Goal: Browse casually: Explore the website without a specific task or goal

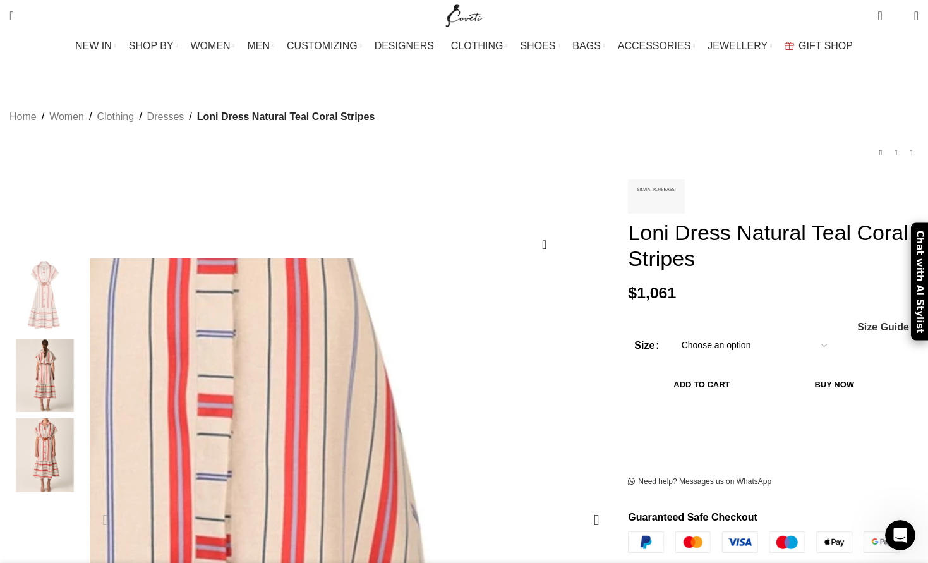
scroll to position [0, 666]
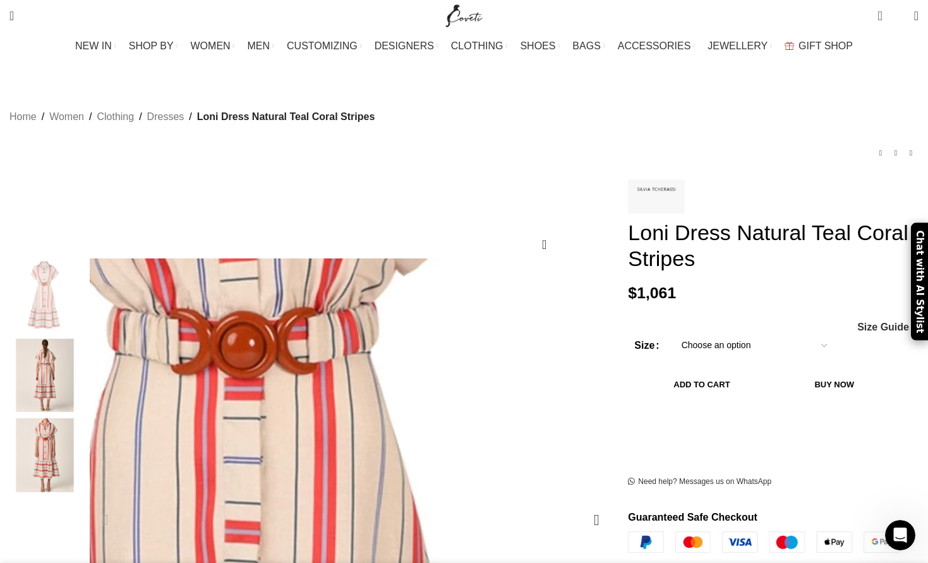
click at [83, 350] on img "2 / 3" at bounding box center [44, 376] width 77 height 74
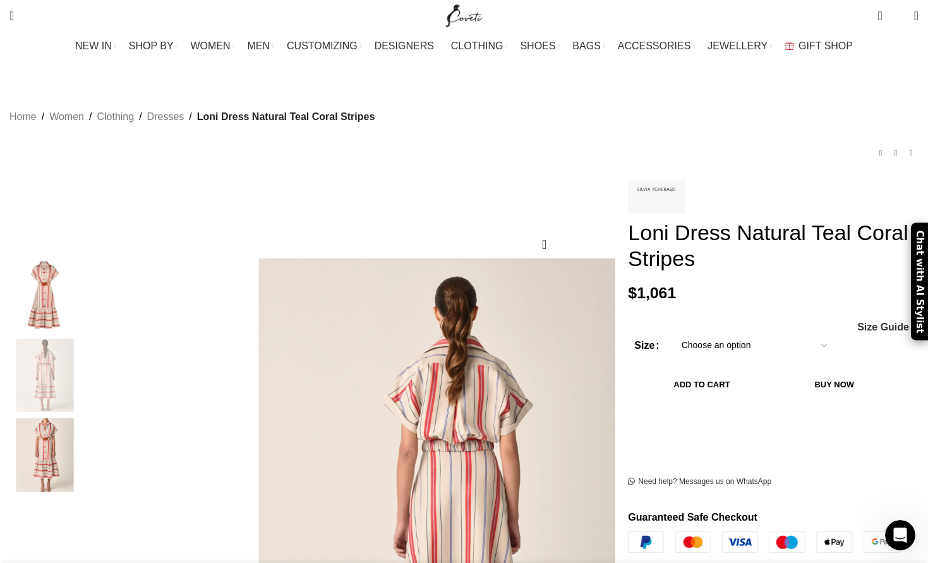
click at [83, 418] on img "3 / 3" at bounding box center [44, 455] width 77 height 74
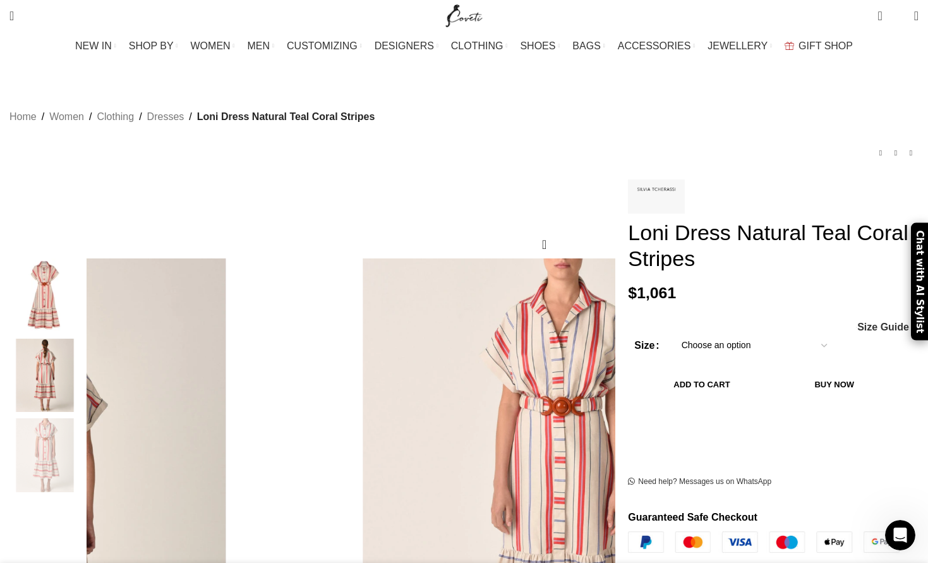
click at [83, 291] on img "1 / 3" at bounding box center [44, 296] width 77 height 74
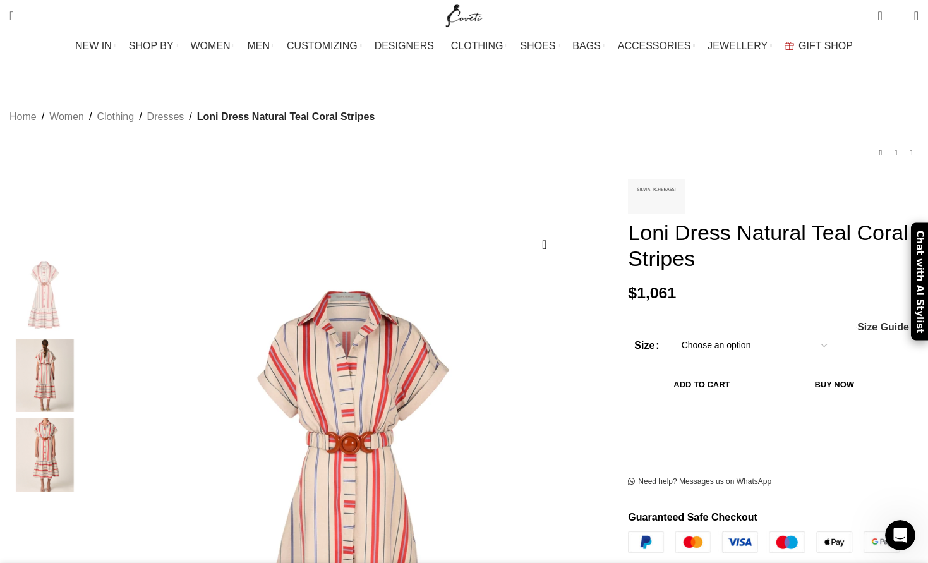
scroll to position [0, 798]
click at [83, 360] on img "2 / 3" at bounding box center [44, 376] width 77 height 74
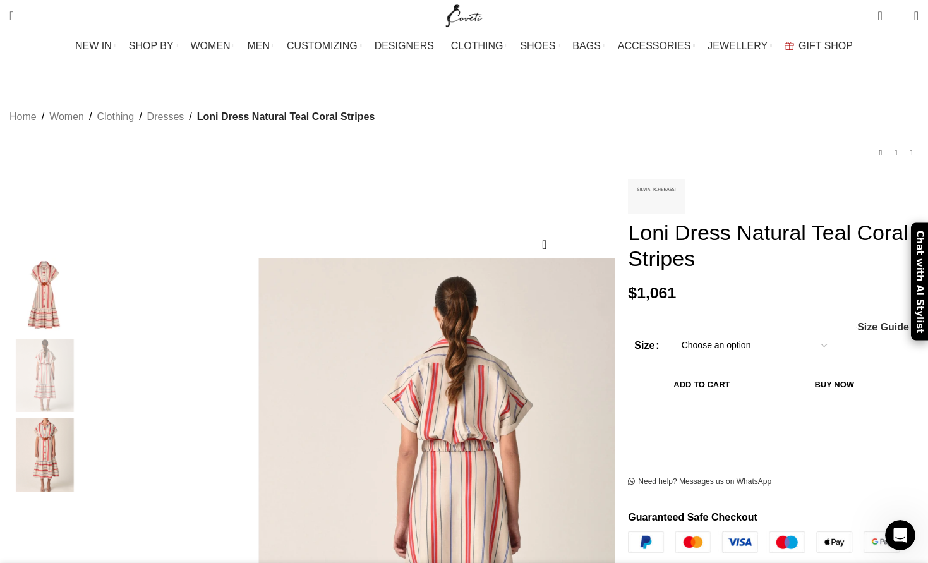
click at [83, 294] on img "1 / 3" at bounding box center [44, 296] width 77 height 74
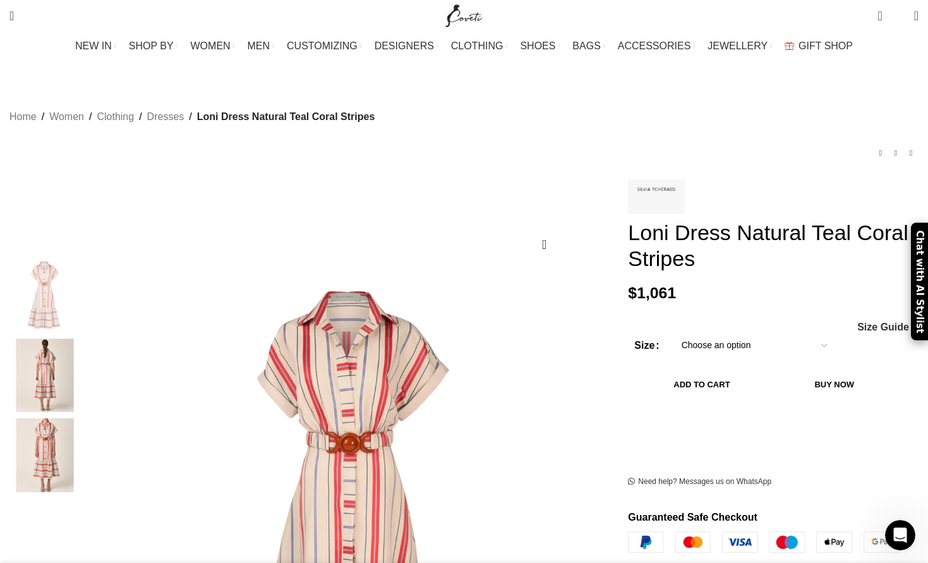
click at [83, 360] on img "2 / 3" at bounding box center [44, 376] width 77 height 74
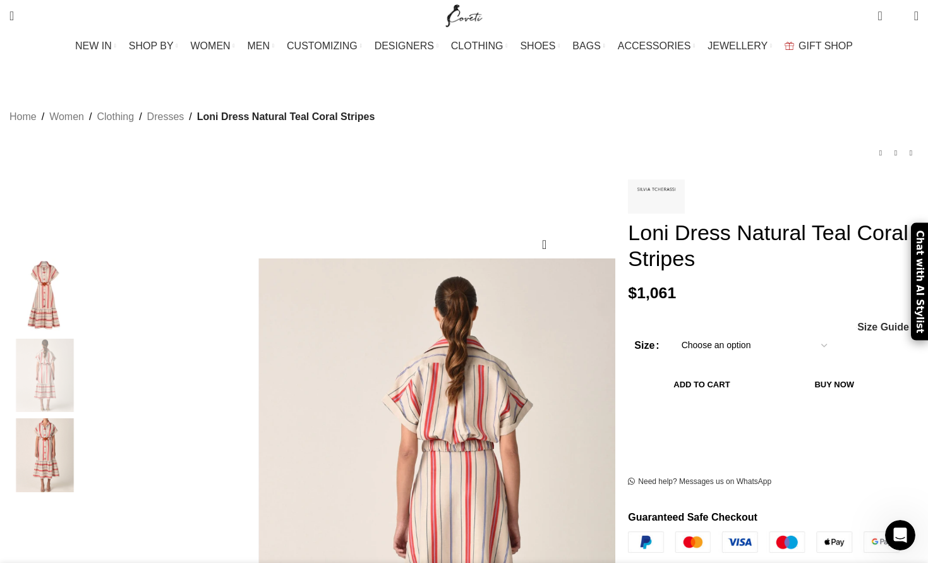
click at [83, 427] on img "3 / 3" at bounding box center [44, 455] width 77 height 74
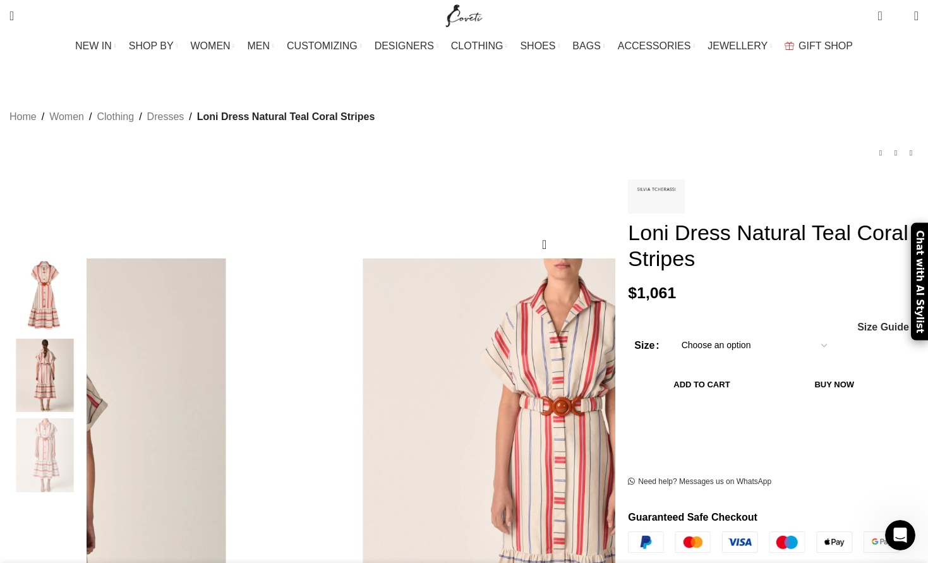
scroll to position [0, 932]
click at [83, 346] on img "2 / 3" at bounding box center [44, 376] width 77 height 74
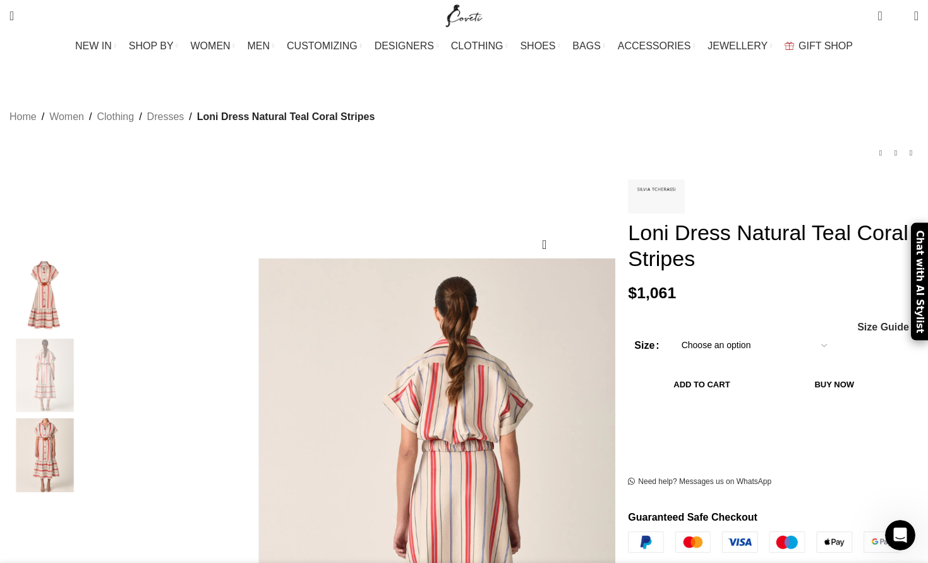
click at [83, 418] on img "3 / 3" at bounding box center [44, 455] width 77 height 74
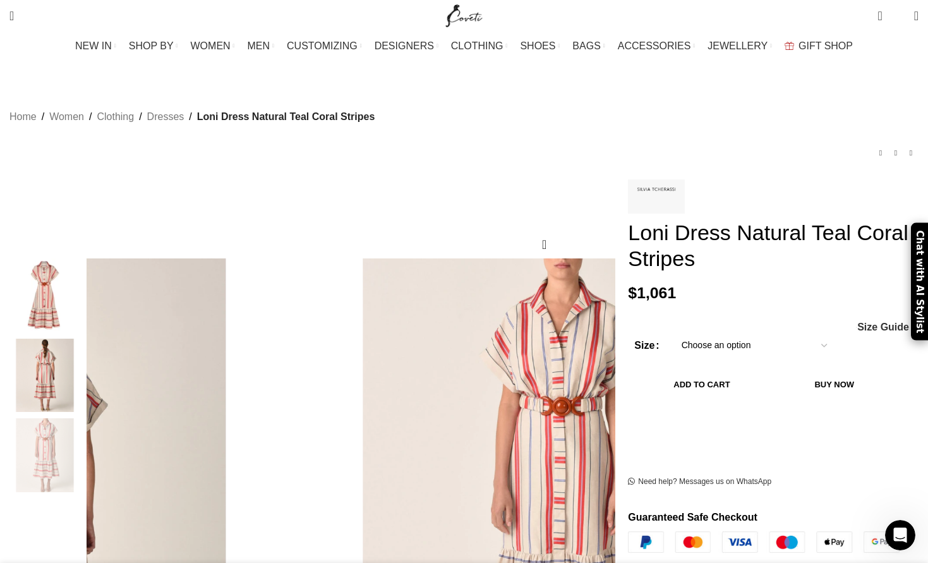
click at [83, 359] on img "2 / 3" at bounding box center [44, 376] width 77 height 74
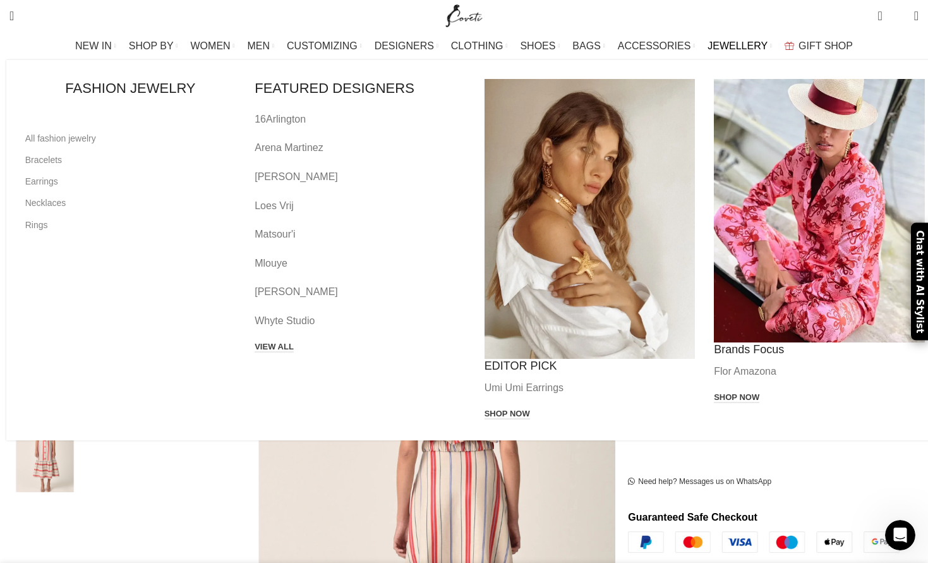
scroll to position [0, 1198]
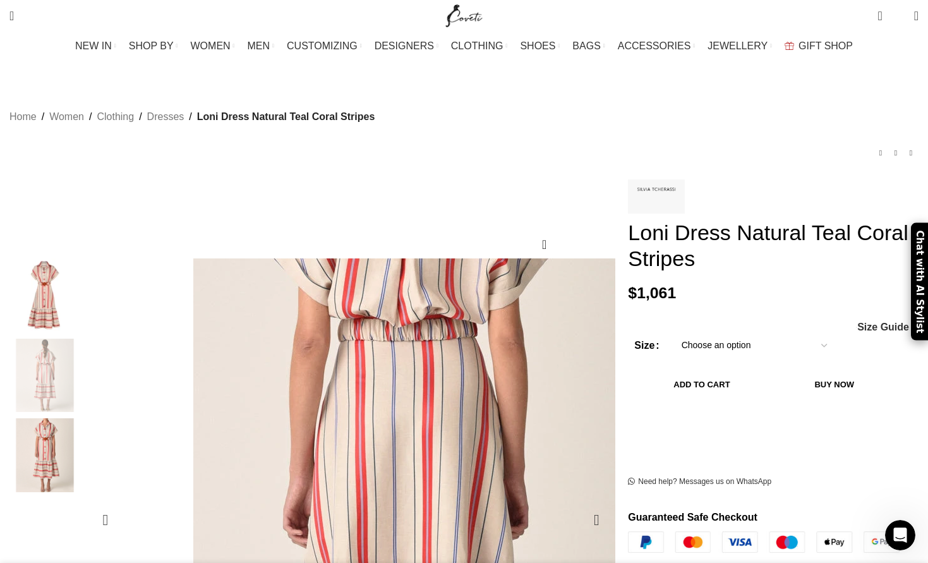
click at [379, 448] on img "2 / 3" at bounding box center [402, 473] width 758 height 1011
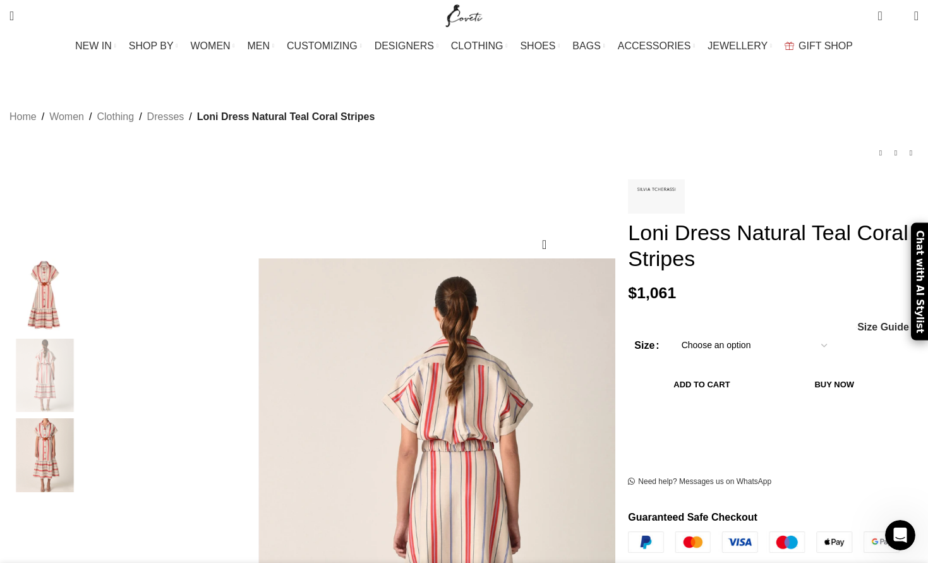
click at [83, 286] on img "1 / 3" at bounding box center [44, 296] width 77 height 74
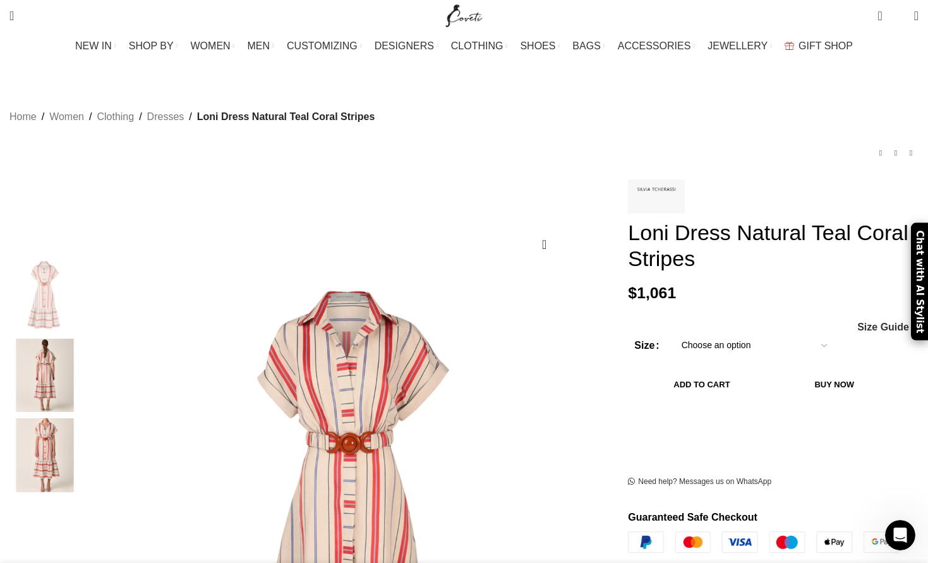
scroll to position [0, 1464]
